Goal: Navigation & Orientation: Understand site structure

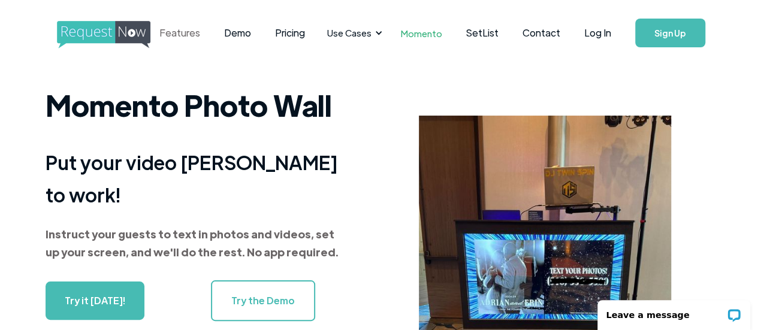
click at [212, 34] on link "Features" at bounding box center [179, 32] width 65 height 37
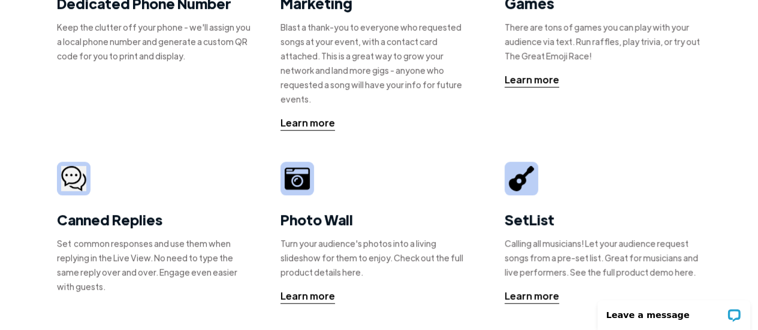
scroll to position [335, 0]
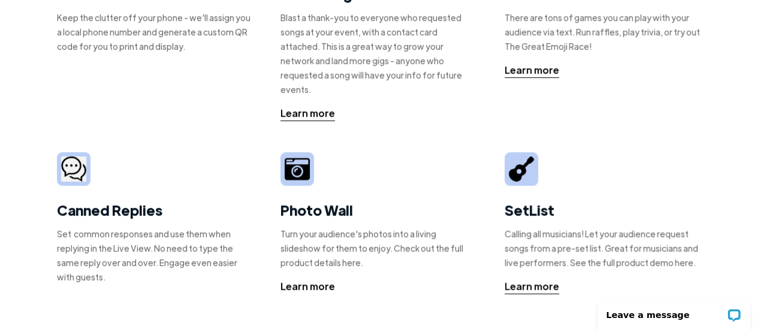
click at [321, 279] on div "Learn more" at bounding box center [307, 286] width 55 height 14
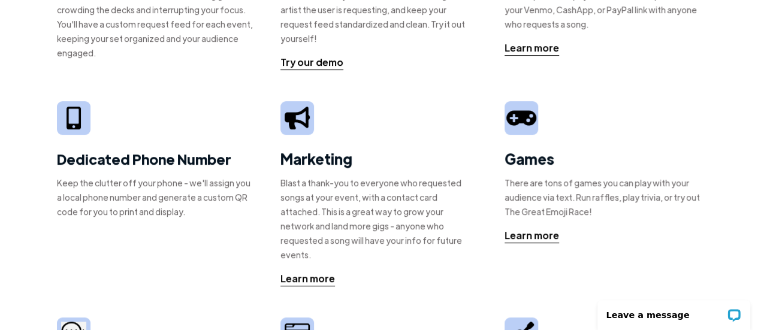
scroll to position [0, 0]
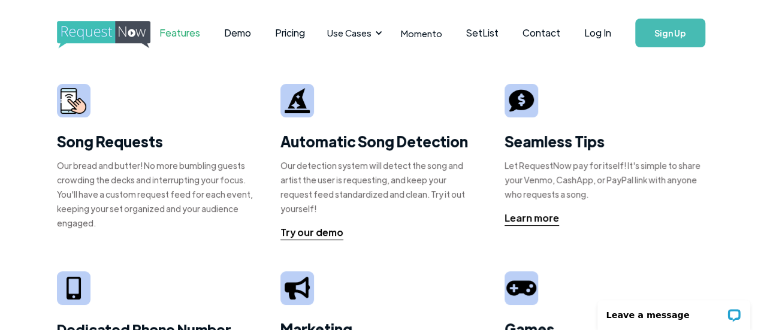
click at [212, 32] on link "Features" at bounding box center [179, 32] width 65 height 37
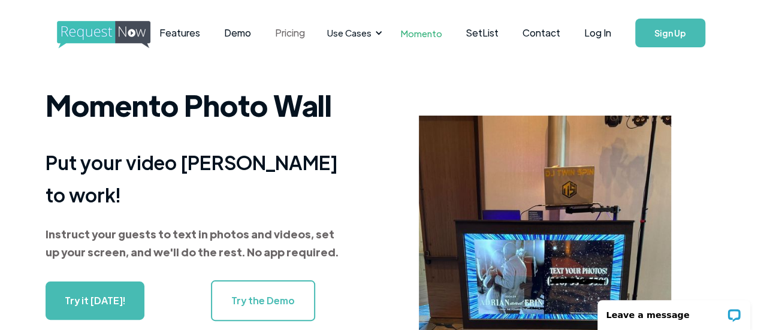
click at [317, 35] on link "Pricing" at bounding box center [290, 32] width 54 height 37
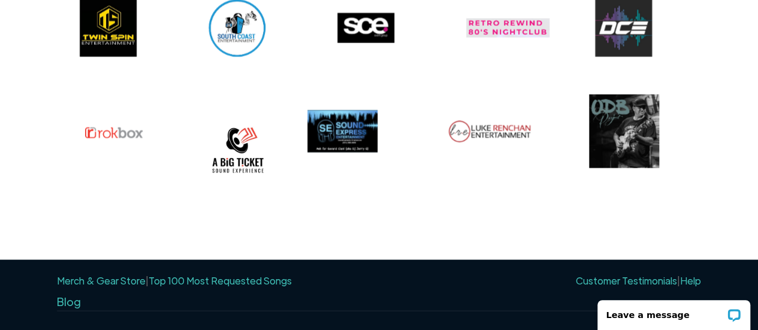
scroll to position [1131, 0]
